Goal: Find specific page/section: Find specific page/section

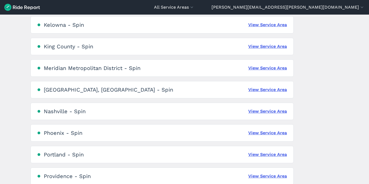
scroll to position [297, 0]
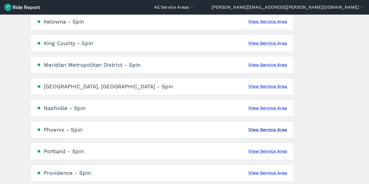
click at [270, 130] on link "View Service Area" at bounding box center [267, 129] width 39 height 6
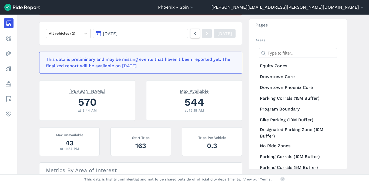
scroll to position [84, 0]
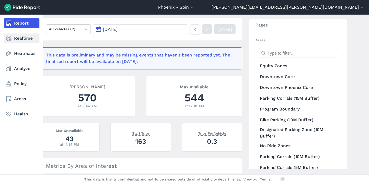
click at [16, 38] on link "Realtime" at bounding box center [22, 38] width 36 height 10
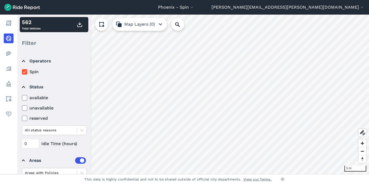
click at [159, 23] on icon "button" at bounding box center [160, 24] width 6 height 6
click at [131, 25] on button "Map Layers (0)" at bounding box center [139, 24] width 55 height 13
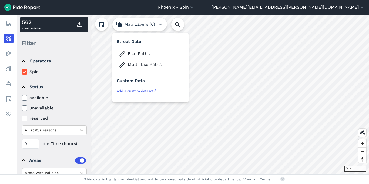
click at [100, 26] on use at bounding box center [101, 24] width 5 height 5
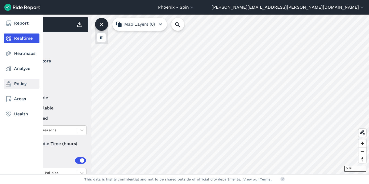
click at [19, 81] on link "Policy" at bounding box center [22, 84] width 36 height 10
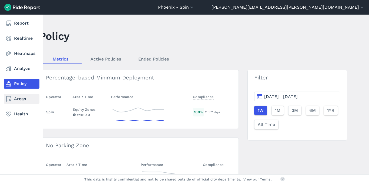
click at [16, 99] on link "Areas" at bounding box center [22, 99] width 36 height 10
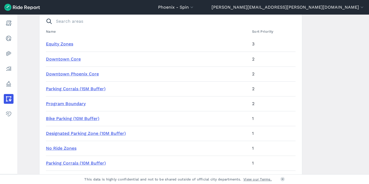
scroll to position [47, 0]
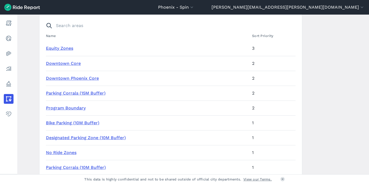
click at [81, 93] on link "Parking Corrals (15M Buffer)" at bounding box center [76, 92] width 60 height 5
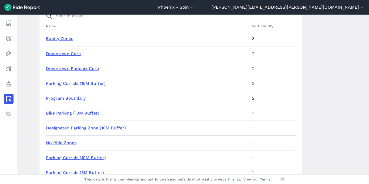
scroll to position [58, 0]
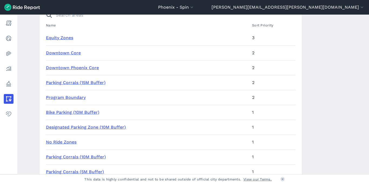
click at [61, 127] on link "Designated Parking Zone (10M Buffer)" at bounding box center [86, 126] width 80 height 5
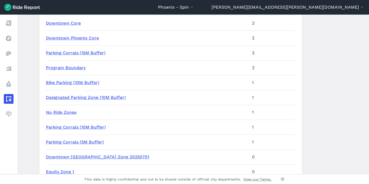
scroll to position [90, 0]
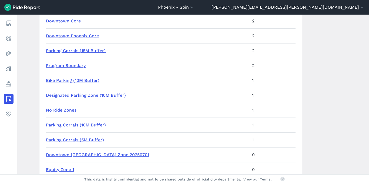
click at [90, 139] on link "Parking Corrals (5M Buffer)" at bounding box center [75, 139] width 58 height 5
